Goal: Transaction & Acquisition: Book appointment/travel/reservation

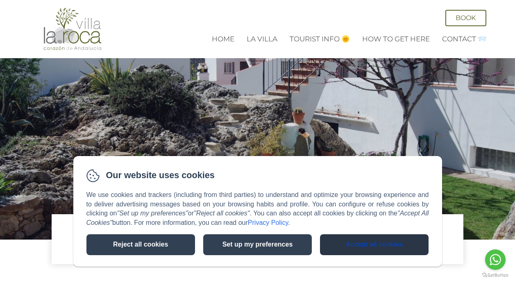
click at [369, 247] on button "Accept all cookies" at bounding box center [374, 244] width 109 height 21
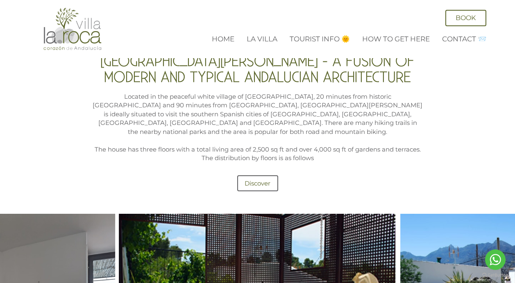
scroll to position [246, 0]
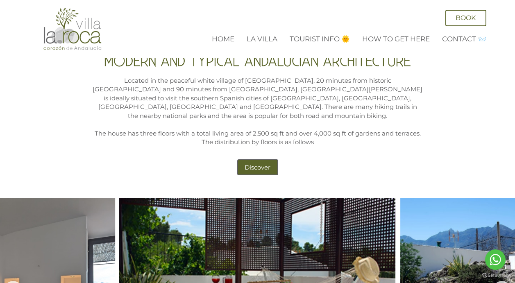
click at [253, 161] on link "Discover" at bounding box center [257, 167] width 41 height 16
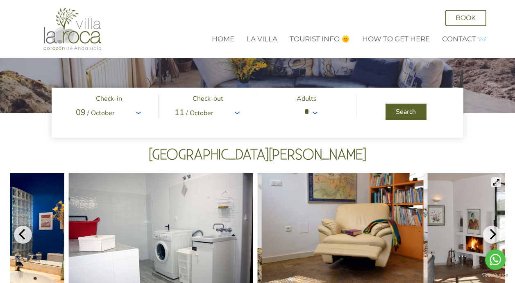
scroll to position [50, 0]
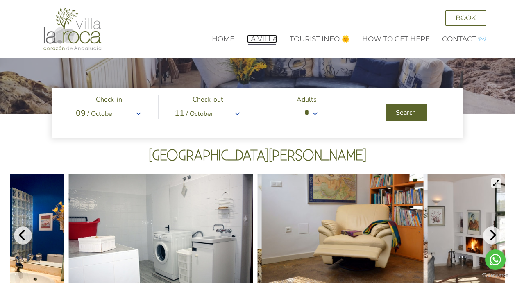
click at [265, 39] on link "La Villa" at bounding box center [262, 39] width 31 height 8
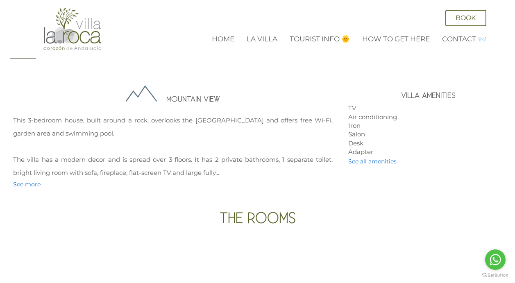
scroll to position [328, 0]
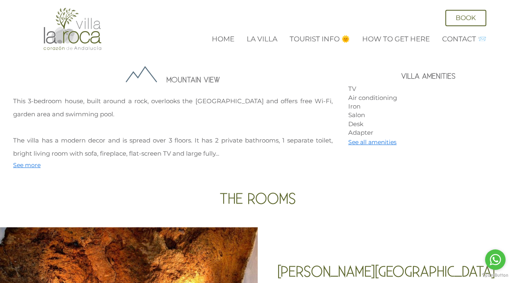
click at [36, 163] on span "See more" at bounding box center [26, 164] width 27 height 7
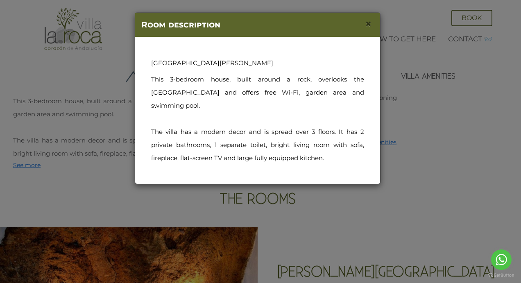
click at [369, 23] on span "×" at bounding box center [368, 24] width 7 height 14
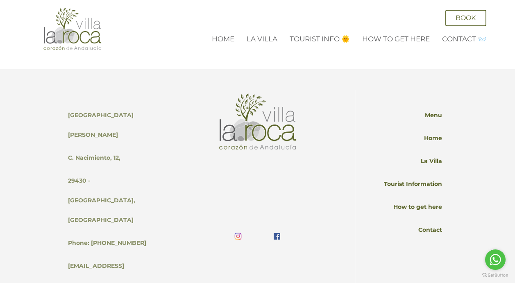
scroll to position [1434, 0]
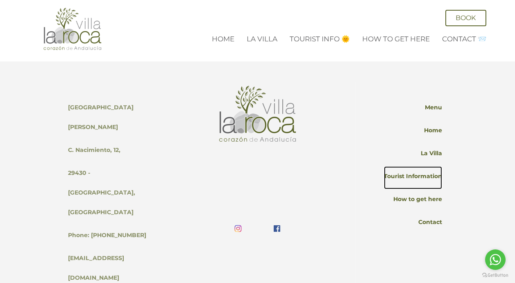
click at [428, 178] on link "Tourist Information" at bounding box center [413, 177] width 58 height 23
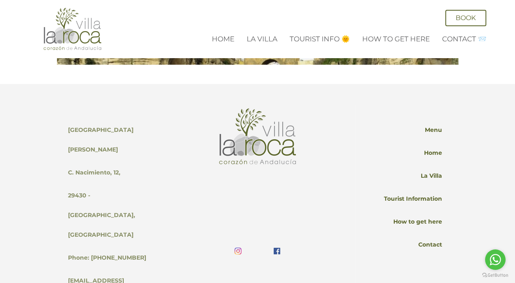
scroll to position [696, 0]
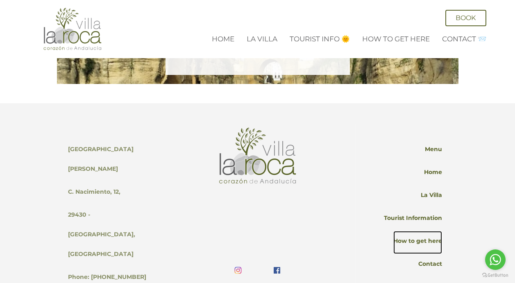
click at [417, 231] on link "How to get here" at bounding box center [417, 242] width 49 height 23
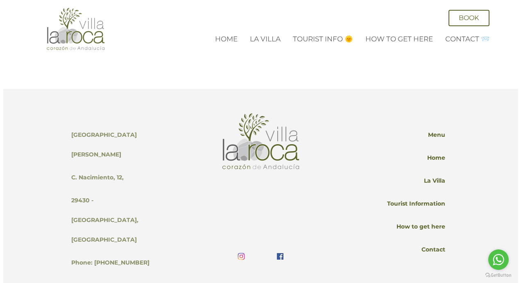
scroll to position [360, 0]
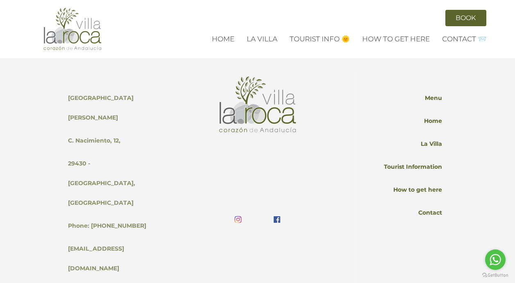
click at [466, 14] on link "Book" at bounding box center [465, 18] width 41 height 16
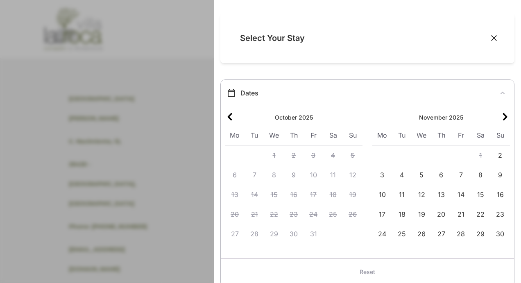
click at [500, 117] on icon "Next month" at bounding box center [505, 117] width 10 height 10
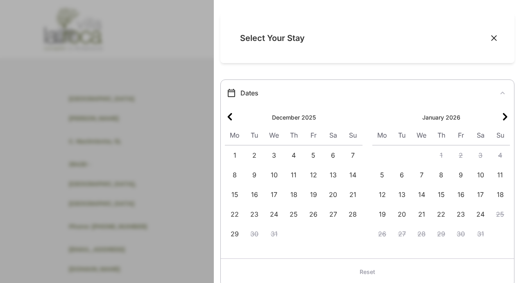
click at [500, 117] on icon "Next month" at bounding box center [505, 117] width 10 height 10
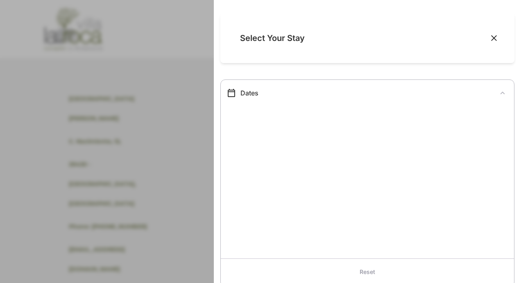
click at [498, 117] on div at bounding box center [367, 181] width 293 height 156
click at [179, 71] on div at bounding box center [260, 141] width 521 height 283
click at [488, 42] on div "Select Your Stay" at bounding box center [369, 38] width 258 height 30
click at [490, 42] on icon "Close" at bounding box center [494, 38] width 8 height 8
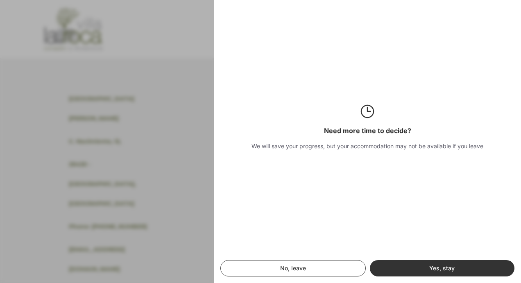
click at [384, 265] on button "Yes, stay" at bounding box center [442, 268] width 145 height 16
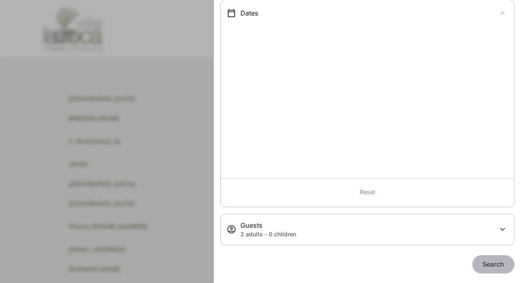
scroll to position [80, 0]
click at [378, 216] on div "Guests 2 adults - 0 children Adults (18+) * Children (12-18 years old) * Childr…" at bounding box center [367, 230] width 294 height 32
click at [386, 234] on div "2 adults - 0 children" at bounding box center [368, 234] width 257 height 8
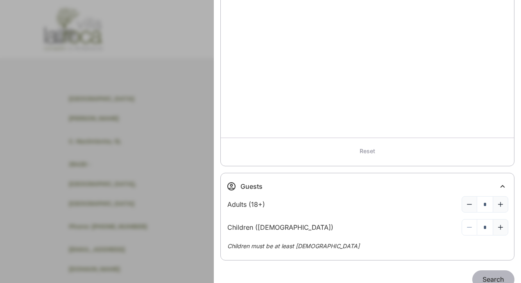
scroll to position [136, 0]
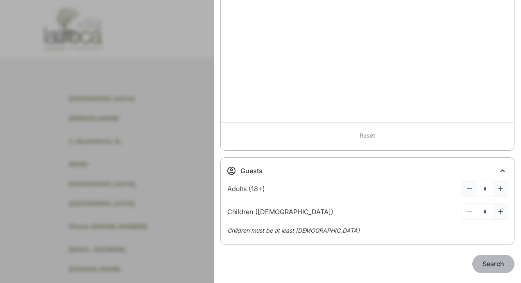
click at [178, 190] on div at bounding box center [260, 141] width 521 height 283
click at [265, 211] on div "Children (12-18 years old)" at bounding box center [280, 211] width 106 height 9
click at [209, 211] on div at bounding box center [260, 141] width 521 height 283
click at [206, 210] on div at bounding box center [260, 141] width 521 height 283
